Goal: Task Accomplishment & Management: Manage account settings

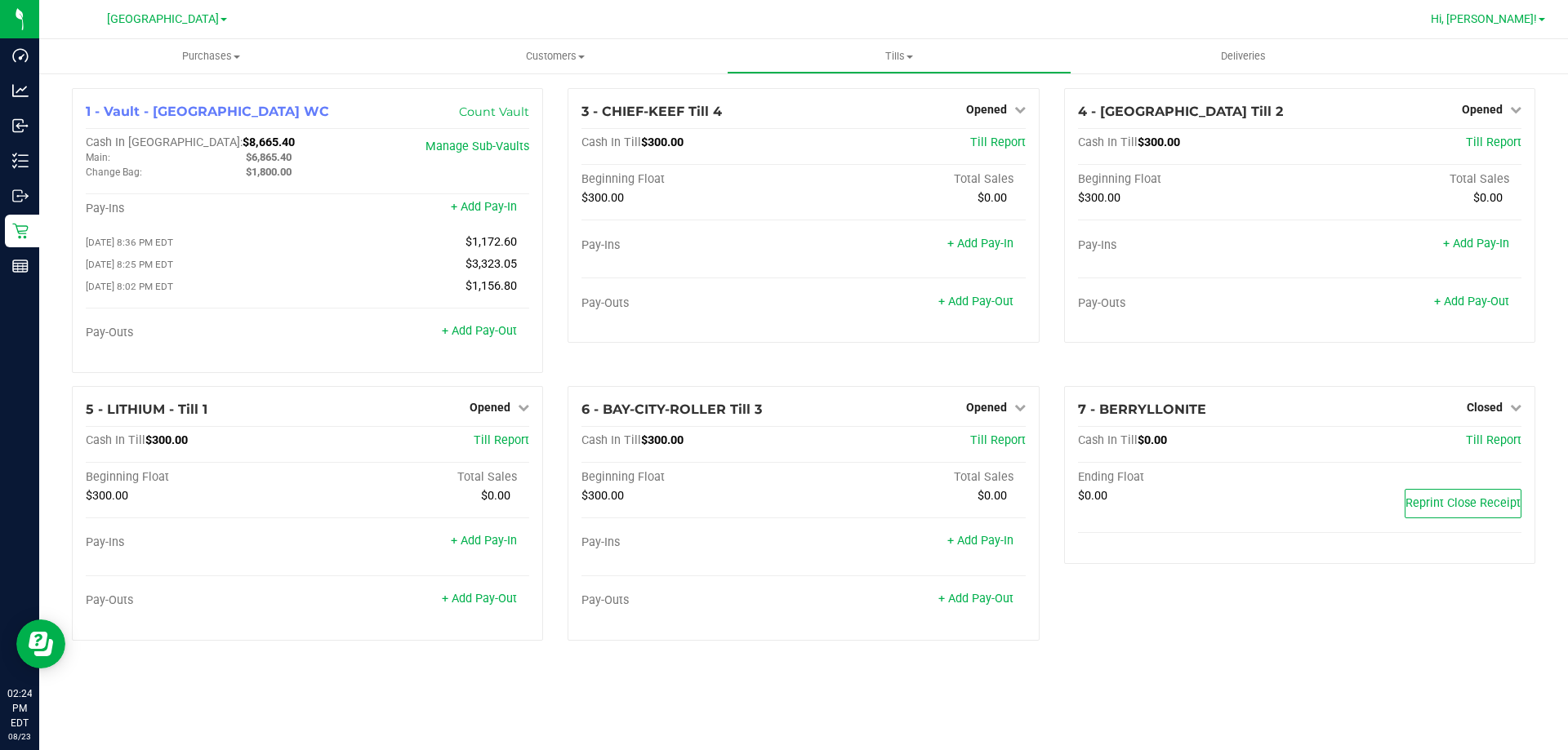
click at [1505, 10] on link "Hi, [PERSON_NAME]!" at bounding box center [1488, 19] width 128 height 17
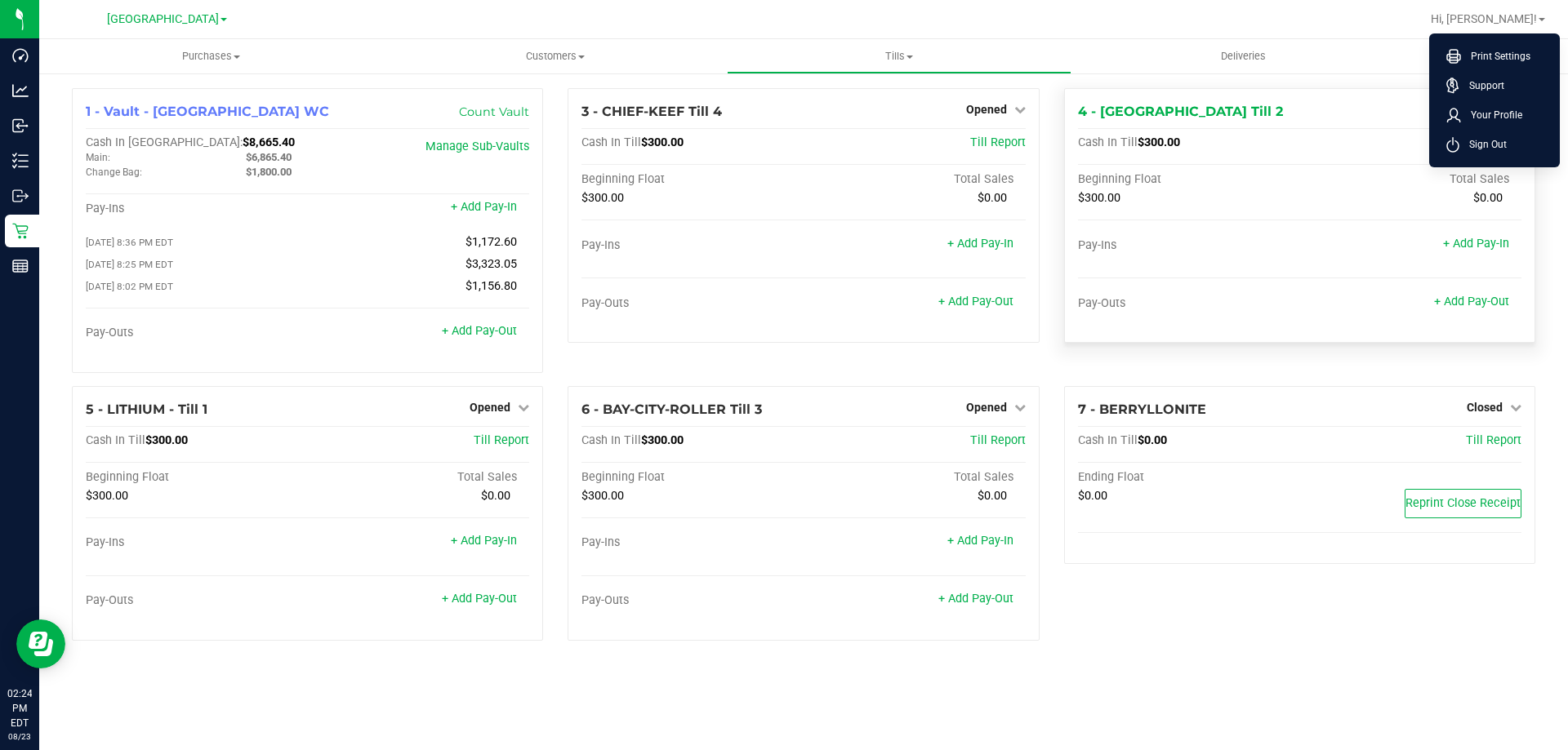
drag, startPoint x: 1498, startPoint y: 140, endPoint x: 1498, endPoint y: 129, distance: 11.0
click at [1496, 140] on span "Sign Out" at bounding box center [1483, 143] width 48 height 16
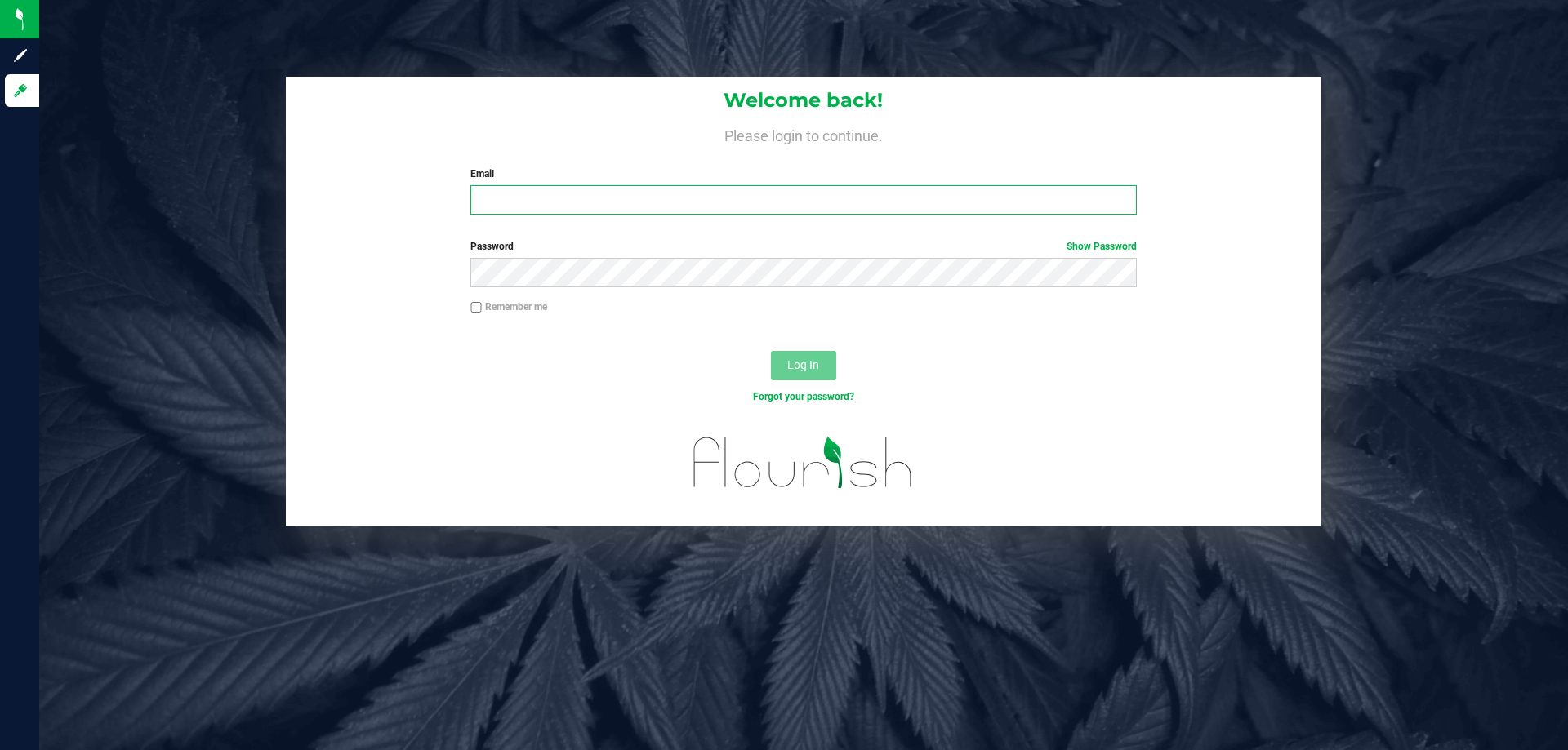
click at [574, 187] on input "Email" at bounding box center [804, 200] width 666 height 29
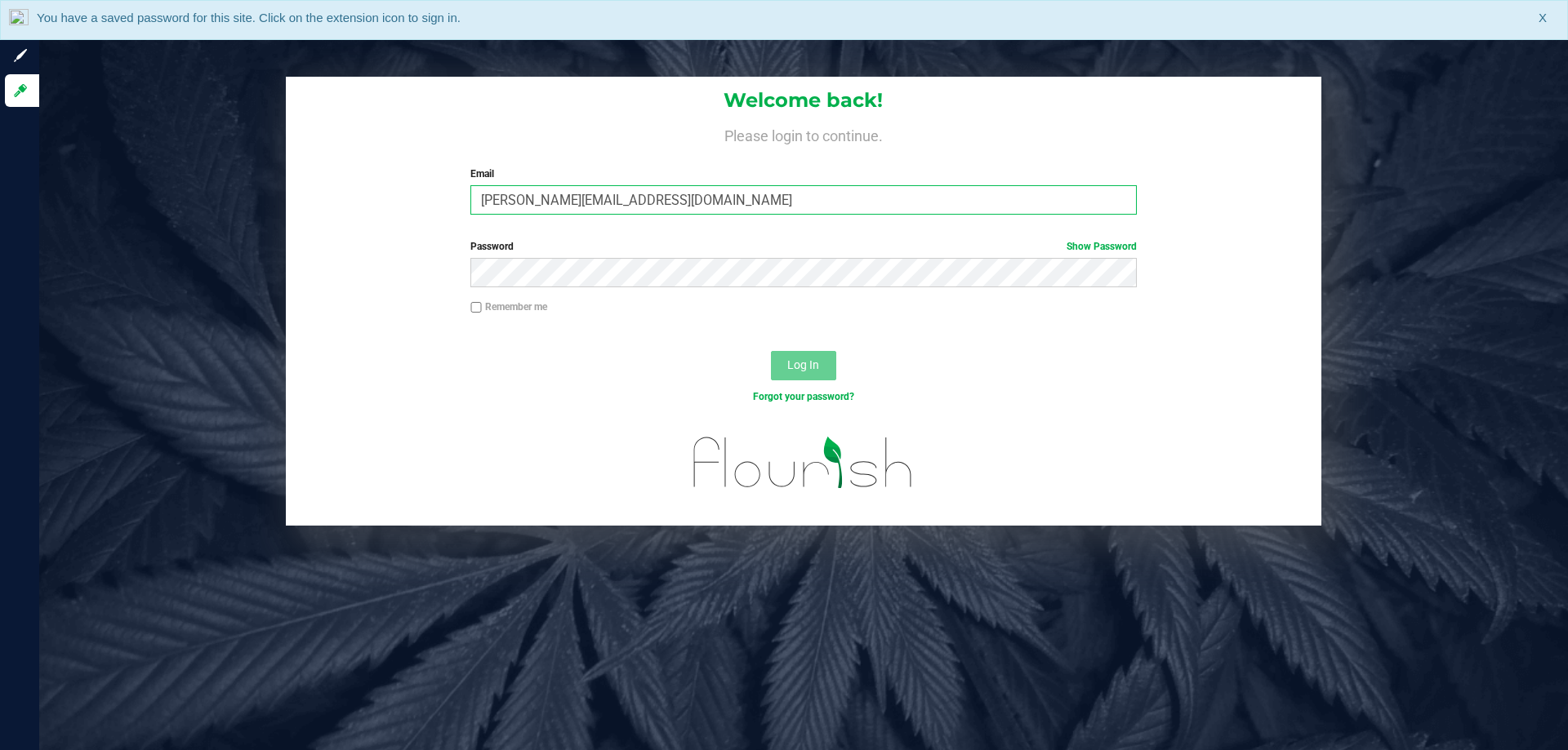
type input "maanderson@liveparallel.com"
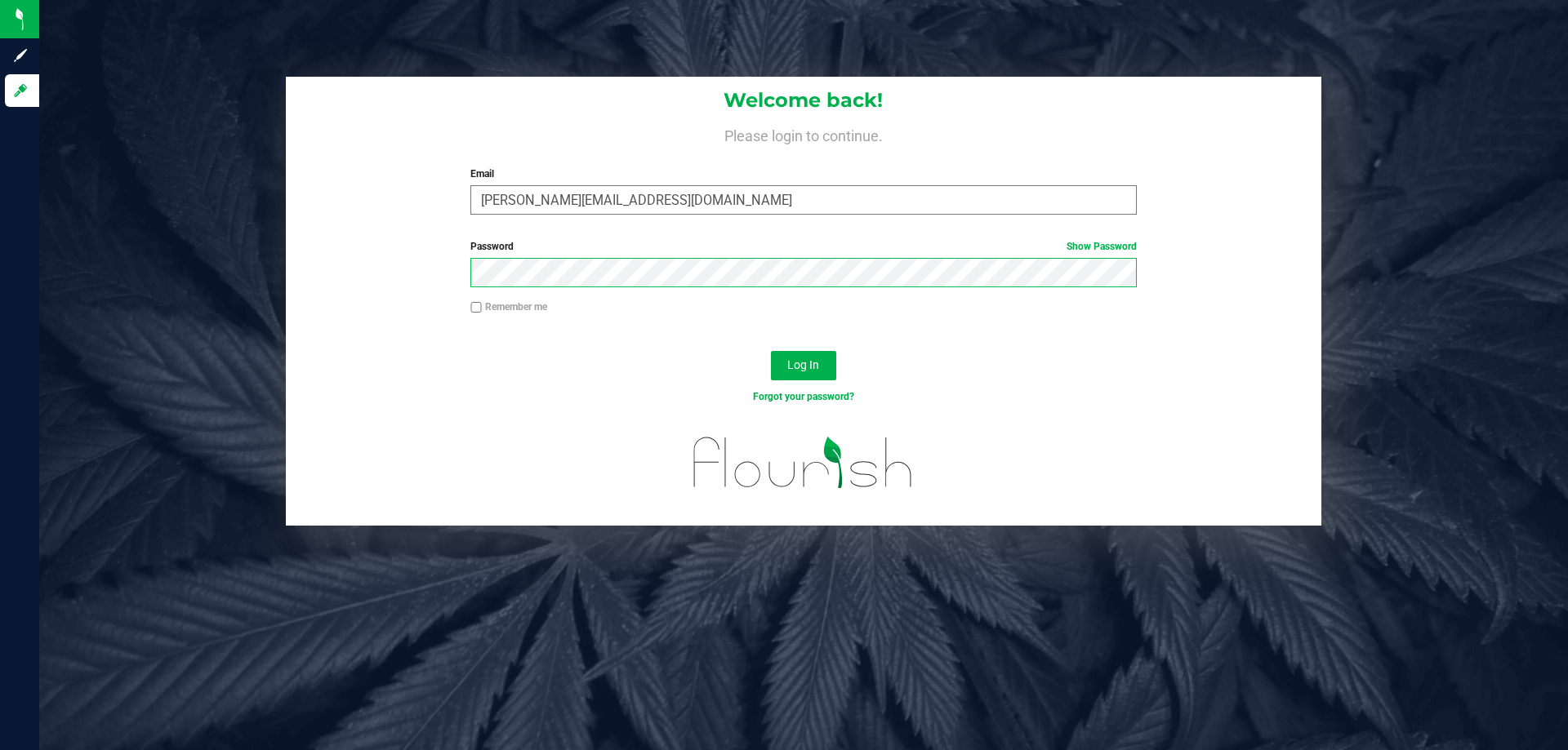
click at [771, 351] on button "Log In" at bounding box center [804, 365] width 66 height 29
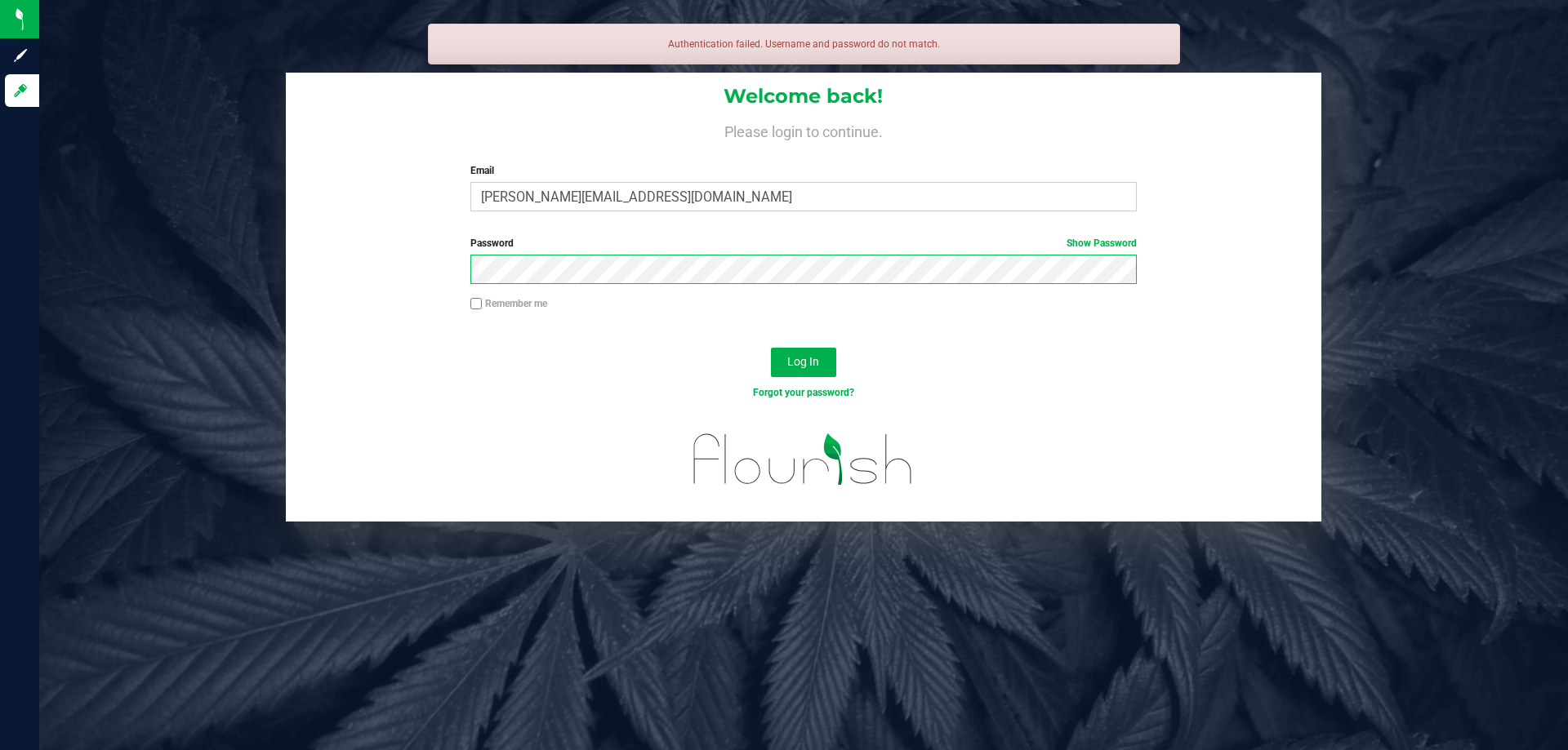
click at [771, 348] on button "Log In" at bounding box center [804, 362] width 66 height 29
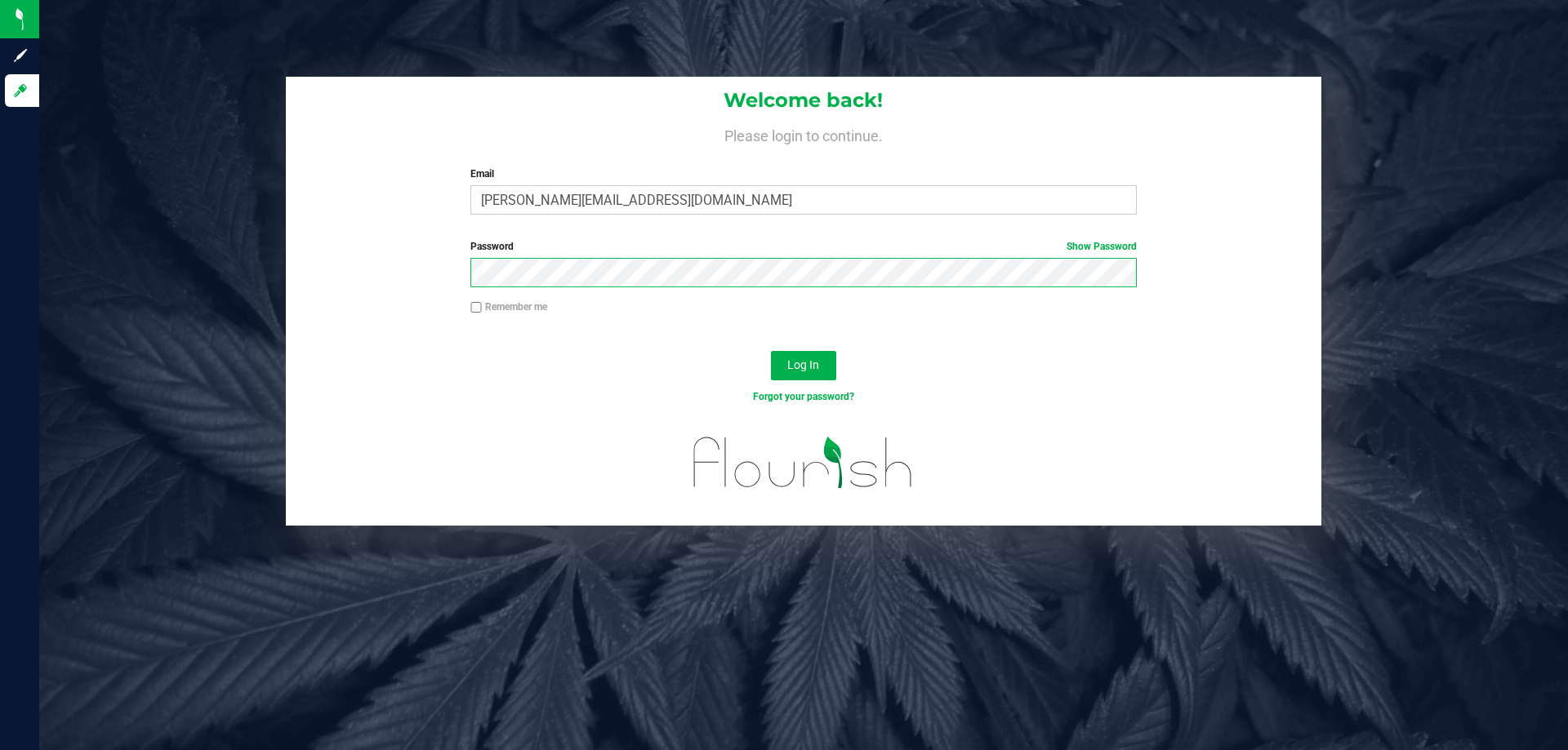
click at [771, 351] on button "Log In" at bounding box center [804, 365] width 66 height 29
